Goal: Task Accomplishment & Management: Manage account settings

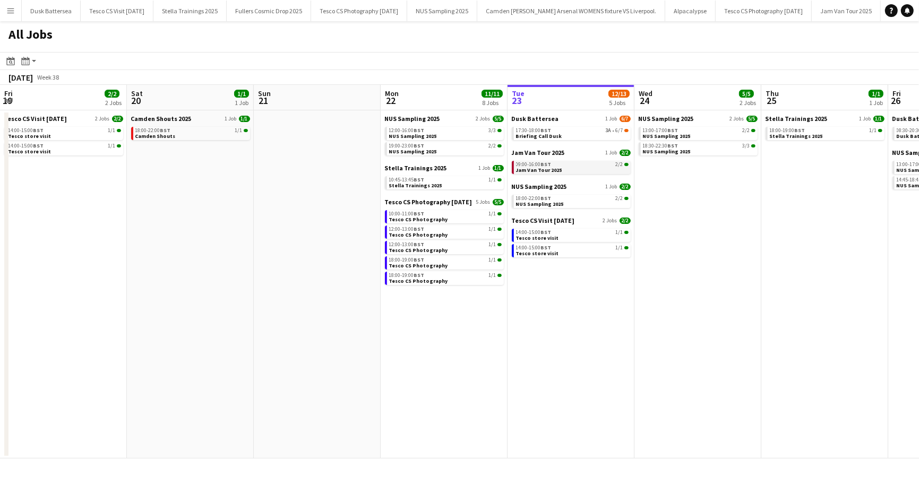
scroll to position [0, 254]
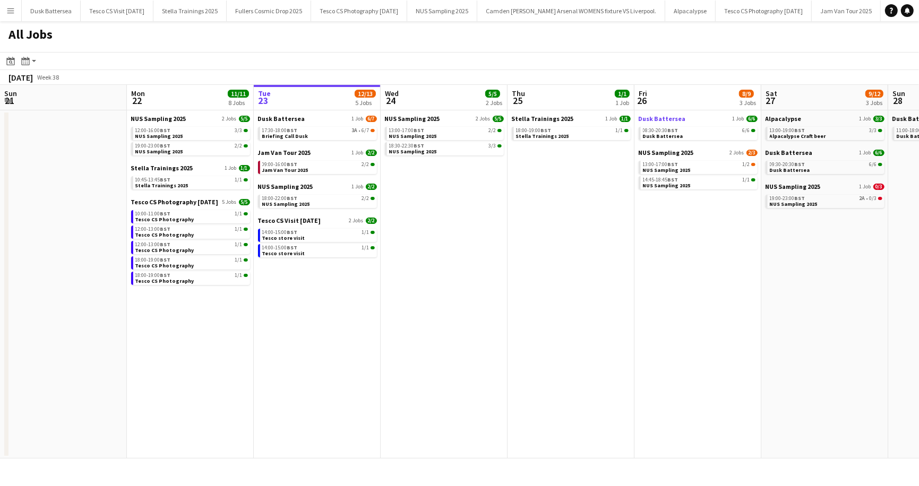
click at [656, 121] on span "Dusk Battersea" at bounding box center [662, 119] width 47 height 8
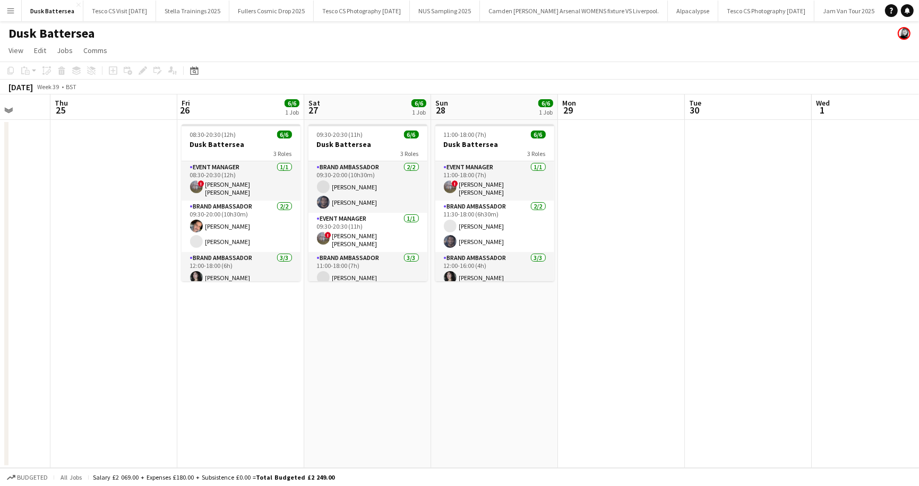
scroll to position [0, 335]
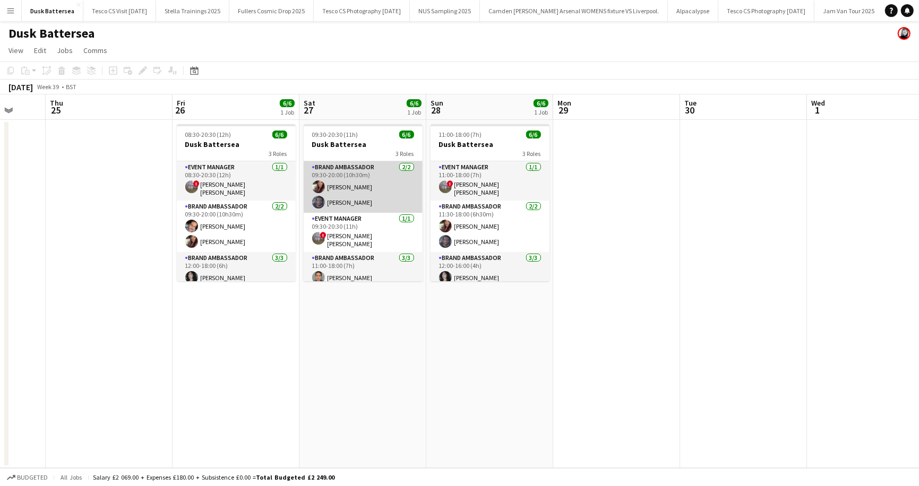
click at [342, 185] on app-card-role "Brand Ambassador [DATE] 09:30-20:00 (10h30m) [PERSON_NAME] [PERSON_NAME]" at bounding box center [363, 187] width 119 height 52
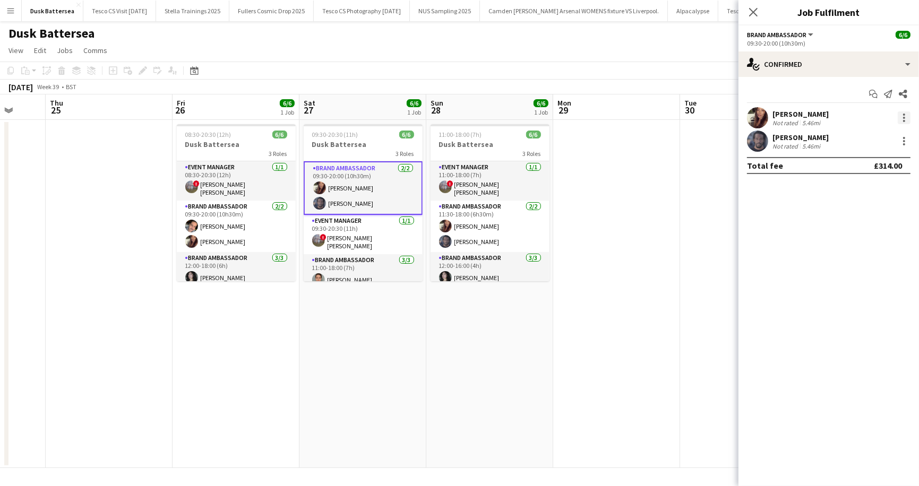
click at [902, 115] on div at bounding box center [904, 118] width 13 height 13
click at [846, 235] on span "Remove" at bounding box center [853, 239] width 32 height 9
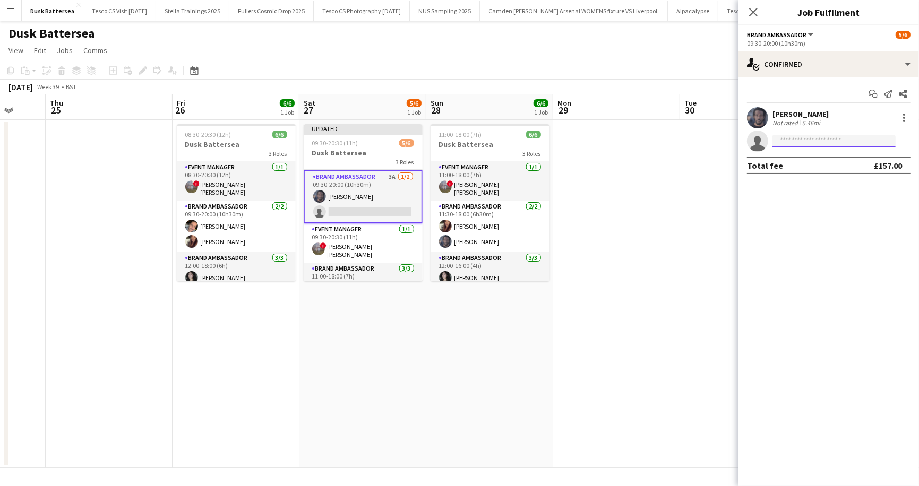
click at [791, 144] on input at bounding box center [834, 141] width 123 height 13
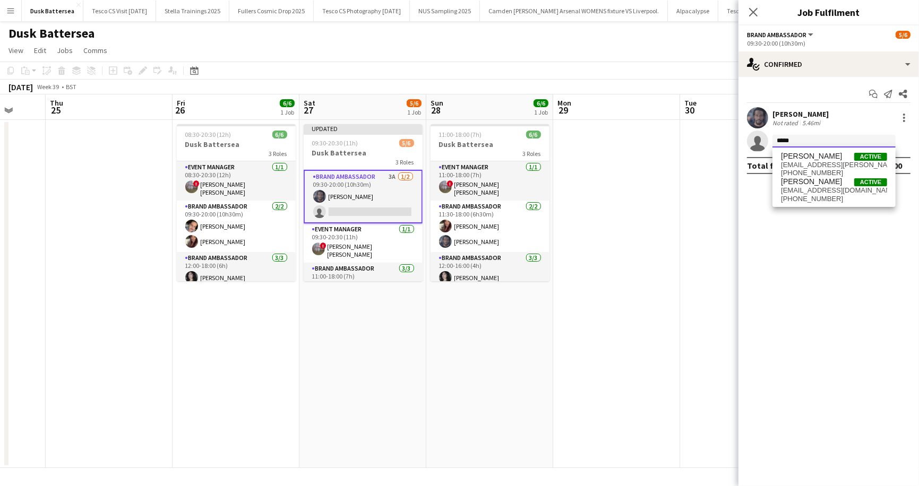
type input "*****"
click at [792, 205] on div "Carys Marchant Active carys.marchant@googlemail.com +4407557996839 Carys Tegg A…" at bounding box center [834, 177] width 123 height 59
click at [792, 192] on span "carystegg123@hotmail.com" at bounding box center [834, 190] width 106 height 8
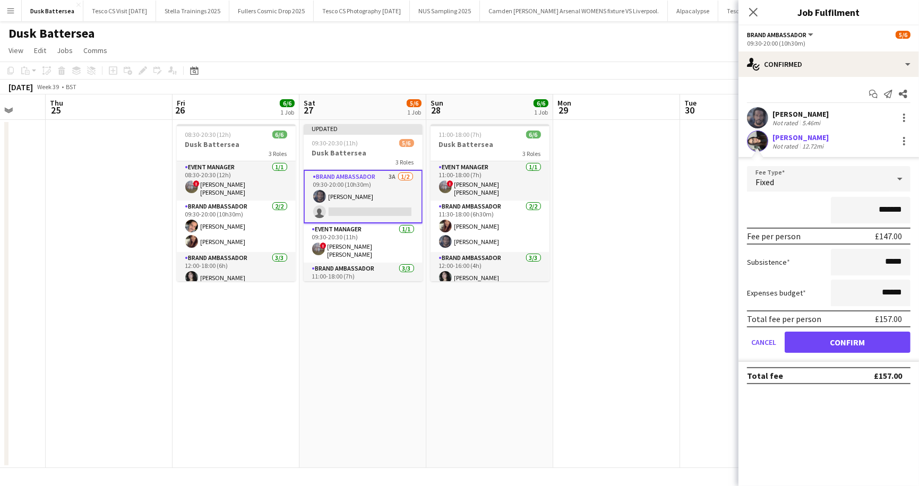
click at [788, 142] on div "Not rated" at bounding box center [787, 146] width 28 height 8
click at [790, 139] on div "Carys Tegg" at bounding box center [801, 138] width 56 height 10
click at [827, 347] on button "Confirm" at bounding box center [848, 342] width 126 height 21
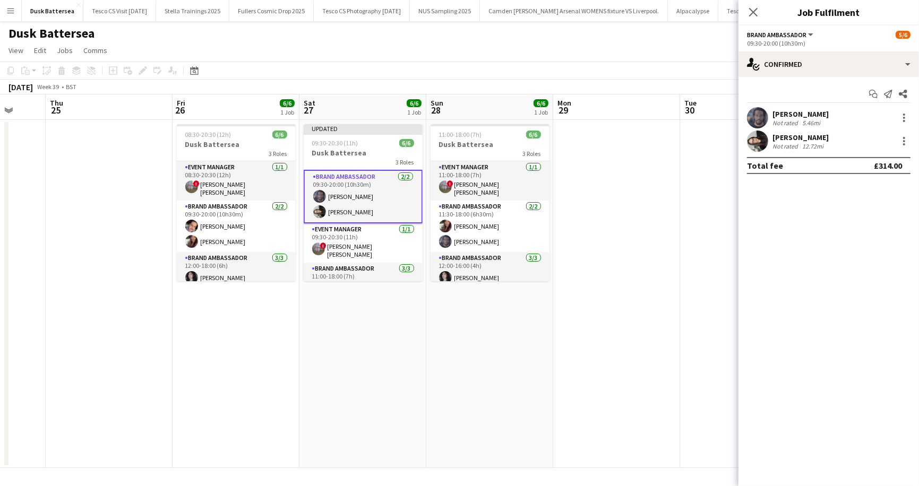
click at [787, 133] on div "Carys Tegg" at bounding box center [801, 138] width 56 height 10
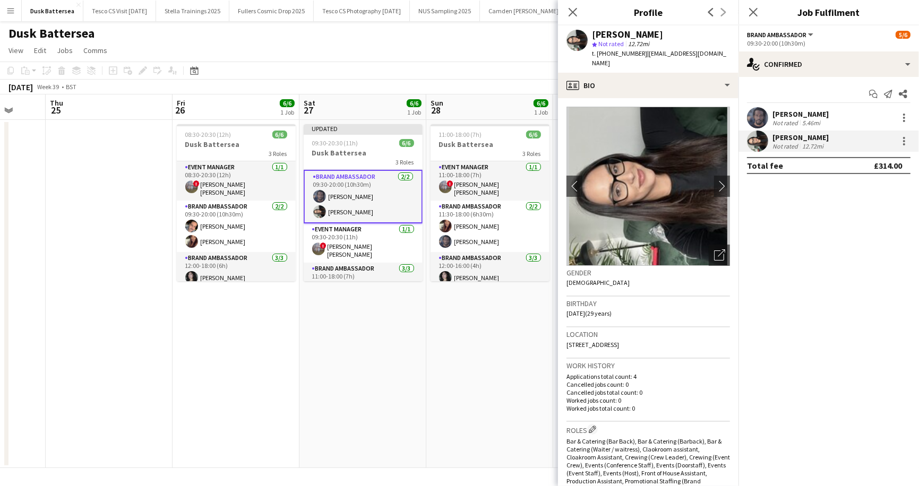
click at [509, 44] on app-page-menu "View Day view expanded Day view collapsed Month view Date picker Jump to today …" at bounding box center [459, 51] width 919 height 20
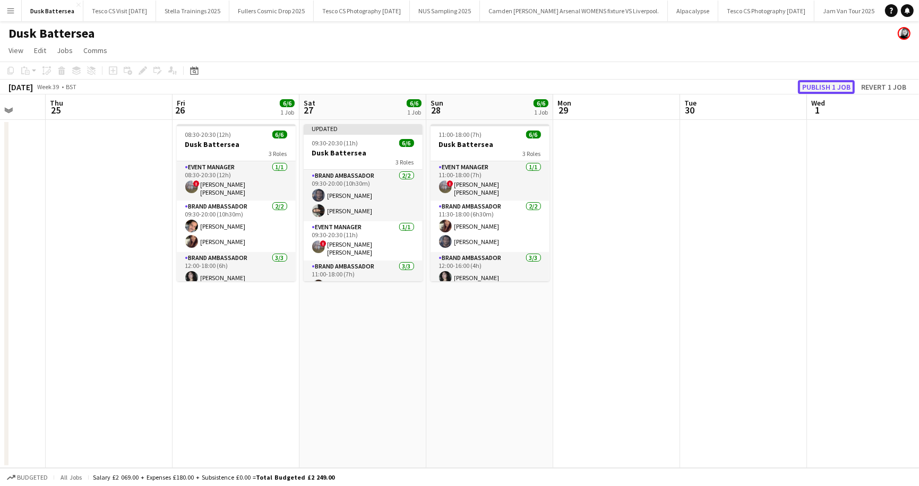
click at [828, 91] on button "Publish 1 job" at bounding box center [826, 87] width 57 height 14
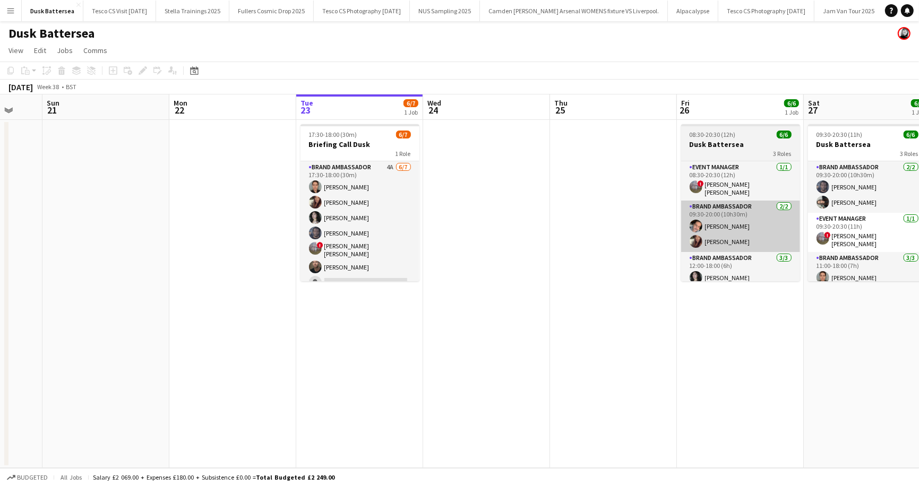
scroll to position [0, 341]
